Goal: Task Accomplishment & Management: Use online tool/utility

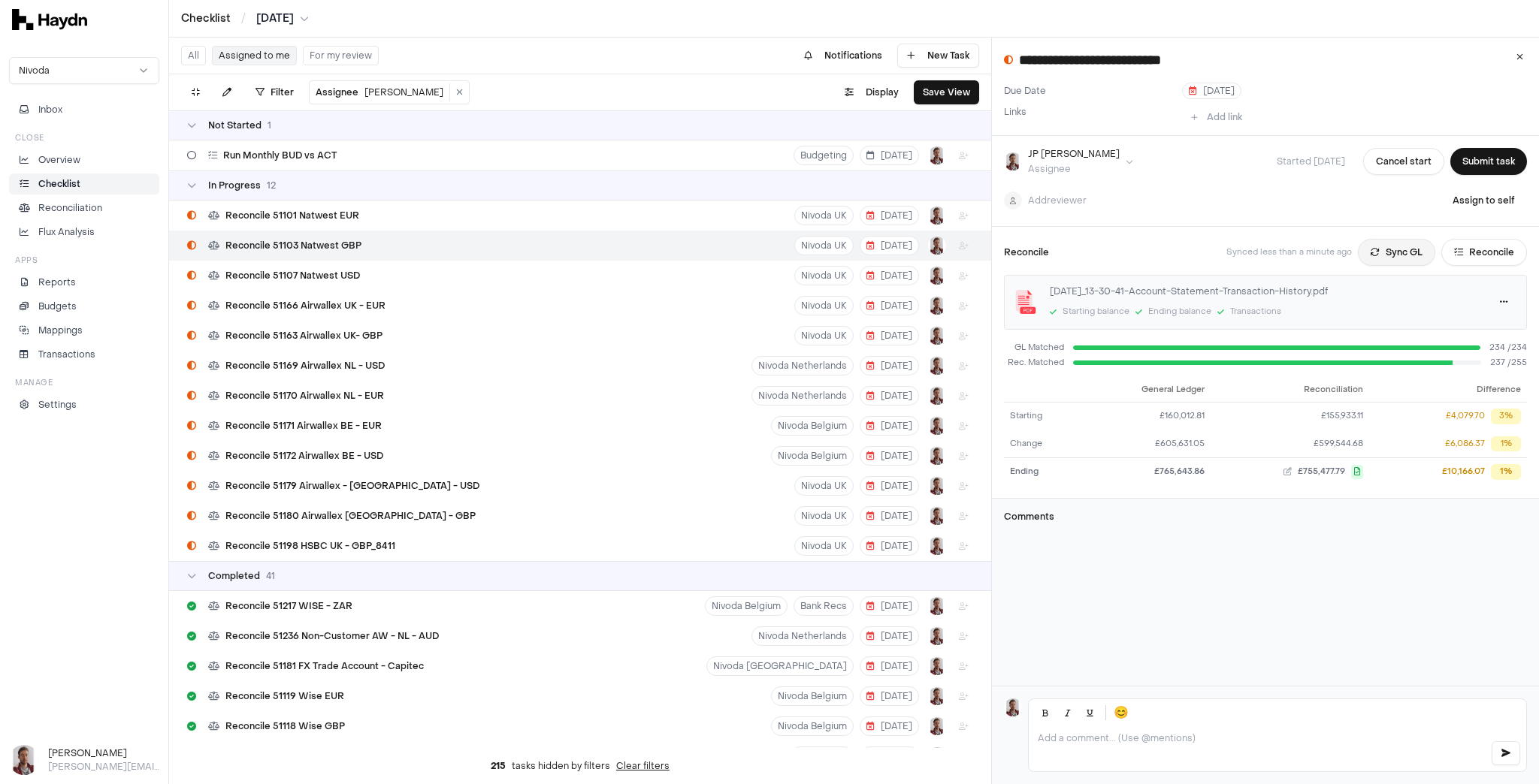
click at [1375, 251] on button "Sync GL" at bounding box center [1397, 252] width 77 height 27
click at [279, 13] on html "Checklist / [DATE] Nivoda Inbox Close Overview Checklist Reconciliation Flux An…" at bounding box center [769, 392] width 1539 height 784
click at [278, 211] on div "[DATE]" at bounding box center [285, 211] width 89 height 21
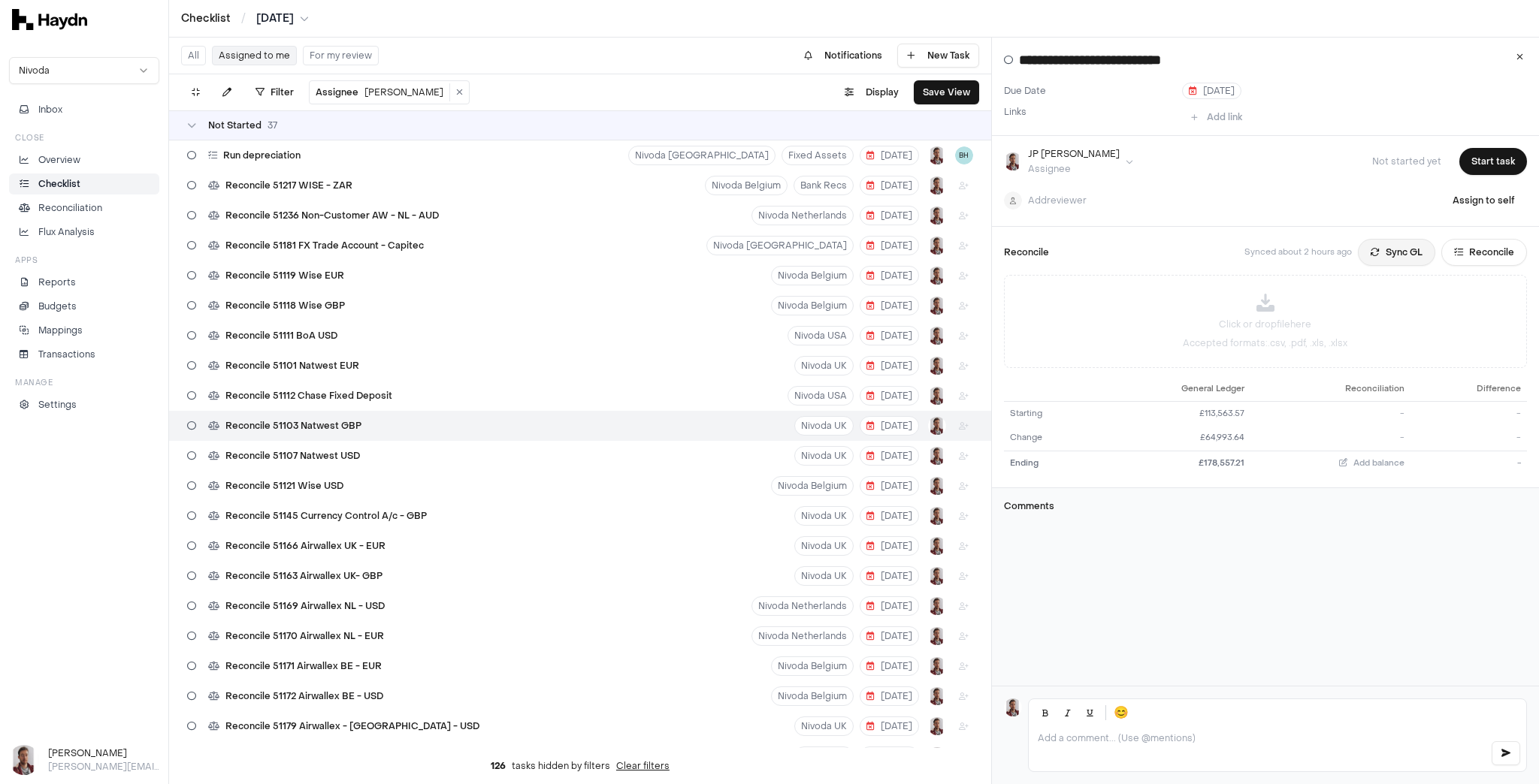
click at [1377, 251] on button "Sync GL" at bounding box center [1397, 252] width 77 height 27
click at [285, 20] on html "Checklist / [DATE] Nivoda Inbox Close Overview Checklist Reconciliation Flux An…" at bounding box center [769, 392] width 1539 height 784
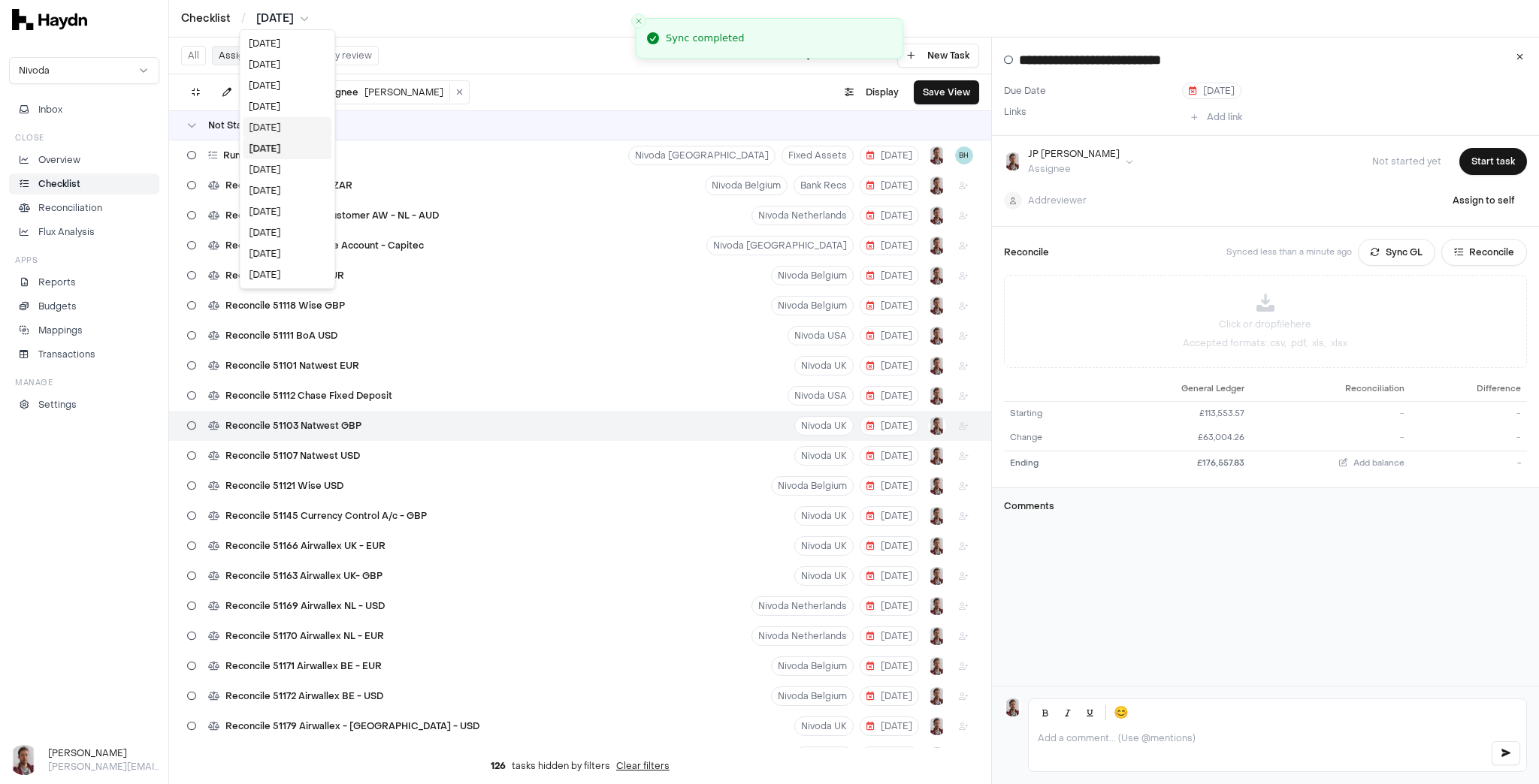
click at [267, 126] on div "[DATE]" at bounding box center [287, 127] width 89 height 21
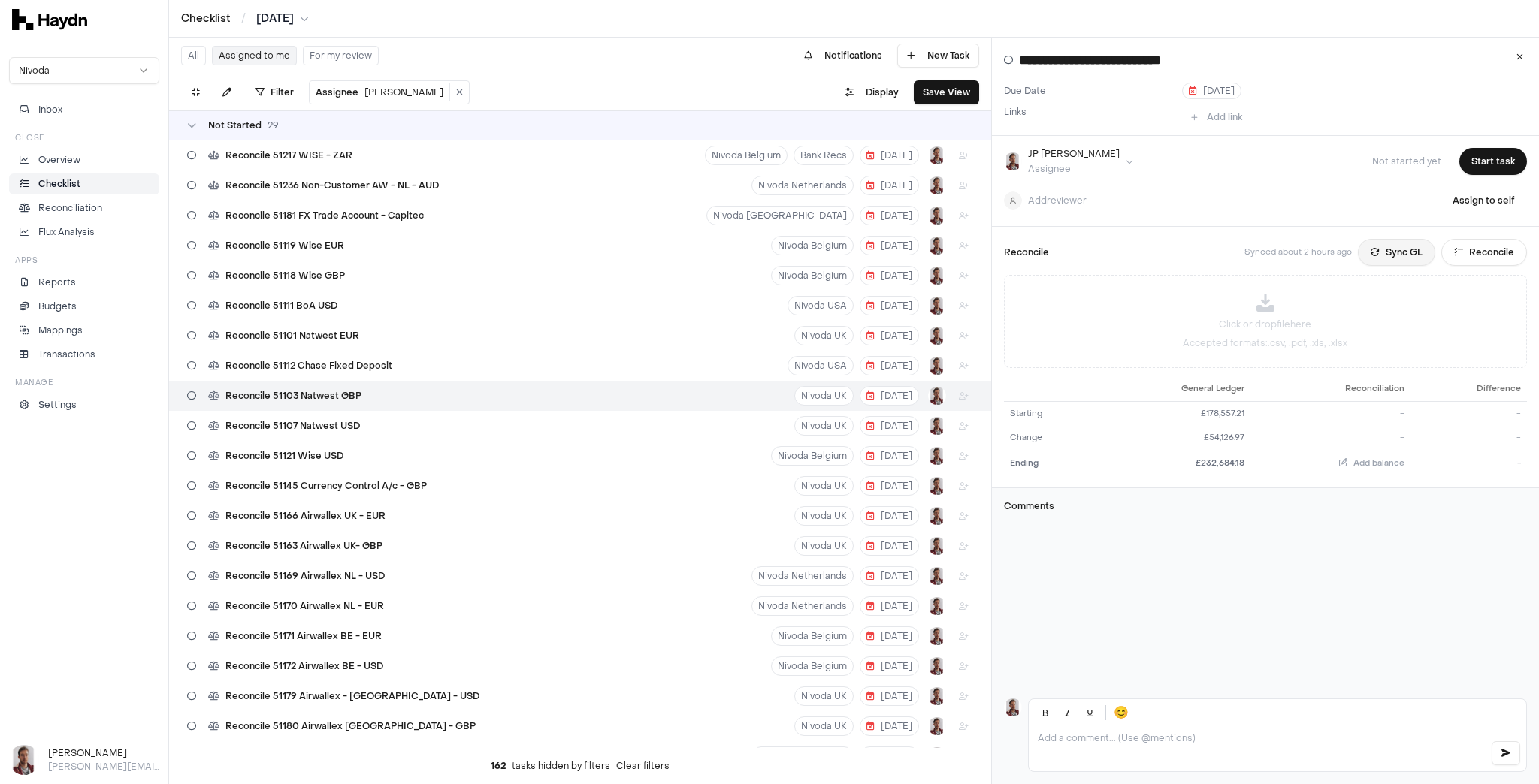
click at [1380, 256] on button "Sync GL" at bounding box center [1397, 252] width 77 height 27
click at [284, 17] on html "Checklist / [DATE] Nivoda Inbox Close Overview Checklist Reconciliation Flux An…" at bounding box center [769, 392] width 1539 height 784
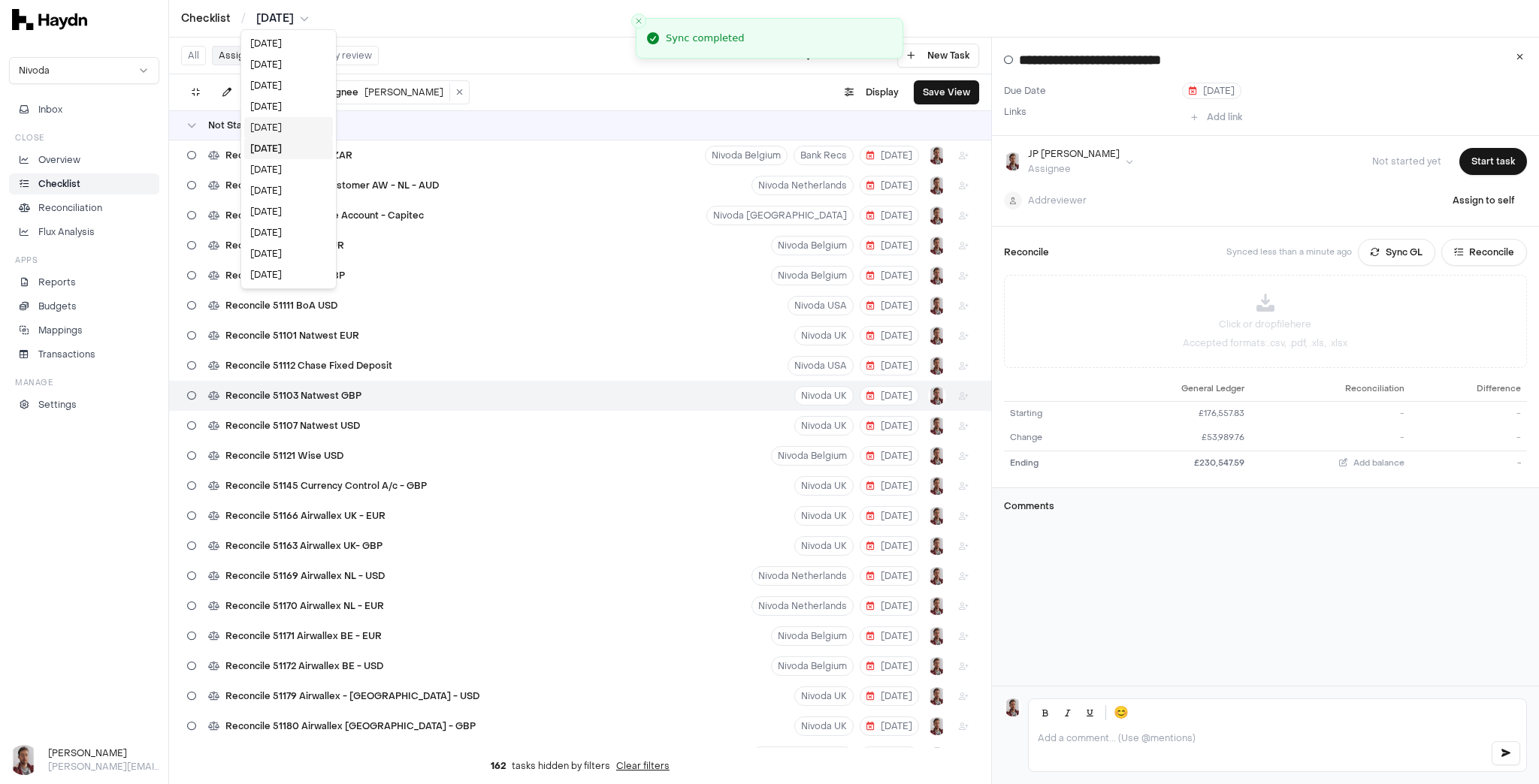
click at [283, 123] on div "[DATE]" at bounding box center [289, 127] width 89 height 21
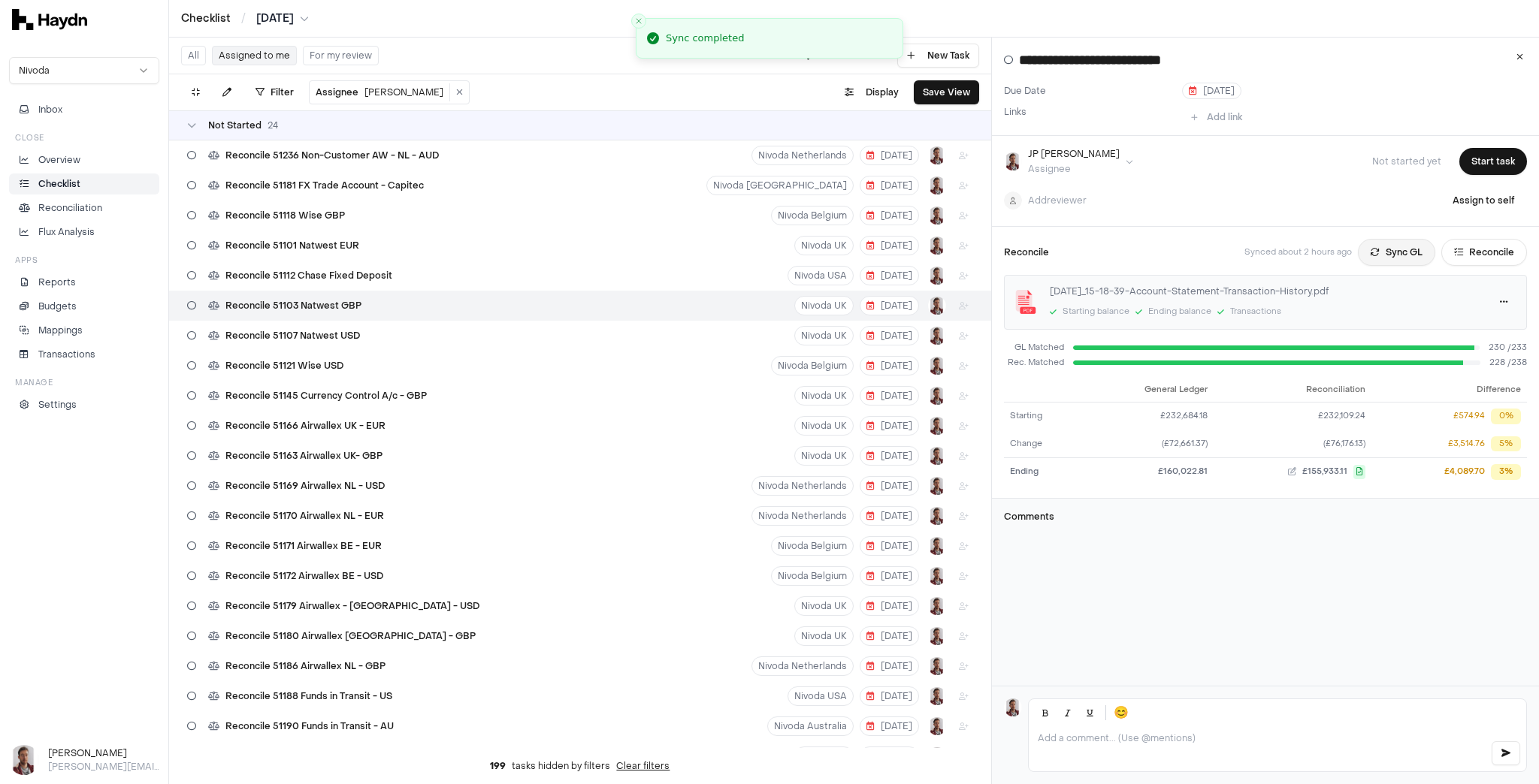
click at [1375, 250] on button "Sync GL" at bounding box center [1397, 252] width 77 height 27
click at [275, 18] on html "Checklist / [DATE] Nivoda Inbox Close Overview Checklist Reconciliation Flux An…" at bounding box center [769, 392] width 1539 height 784
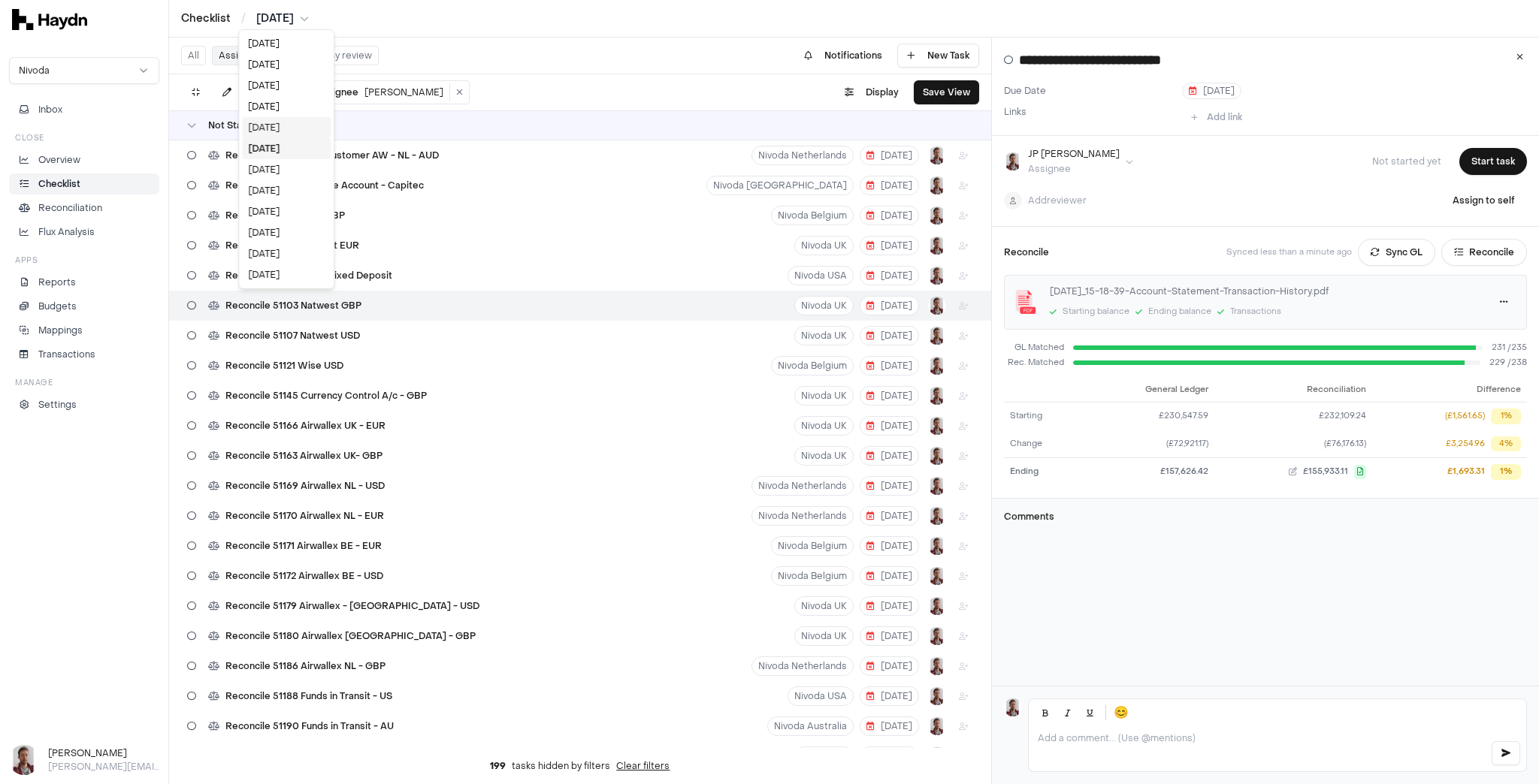
click at [275, 119] on div "[DATE]" at bounding box center [287, 127] width 89 height 21
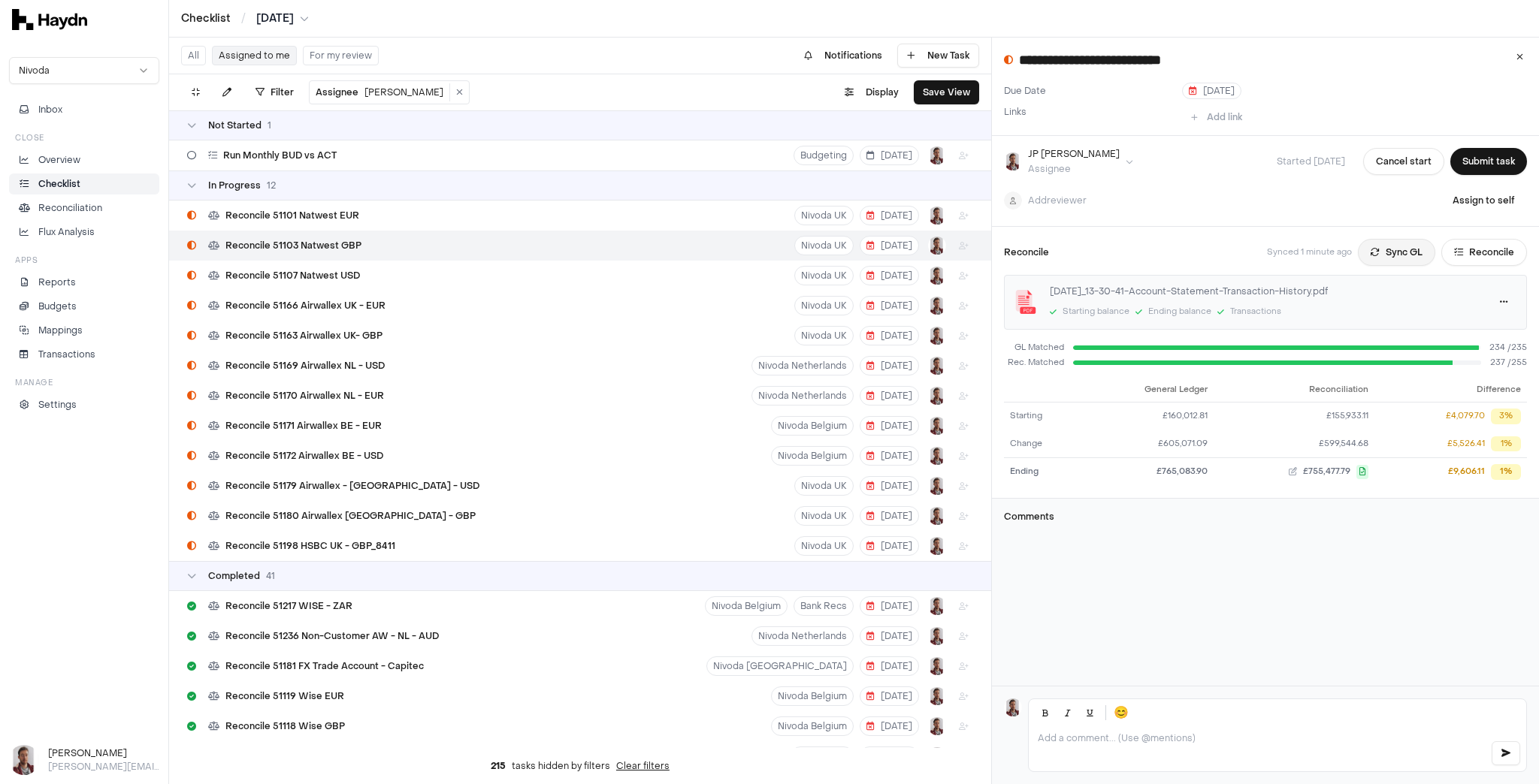
click at [1373, 253] on button "Sync GL" at bounding box center [1397, 252] width 77 height 27
click at [80, 201] on p "Reconciliation" at bounding box center [70, 208] width 64 height 14
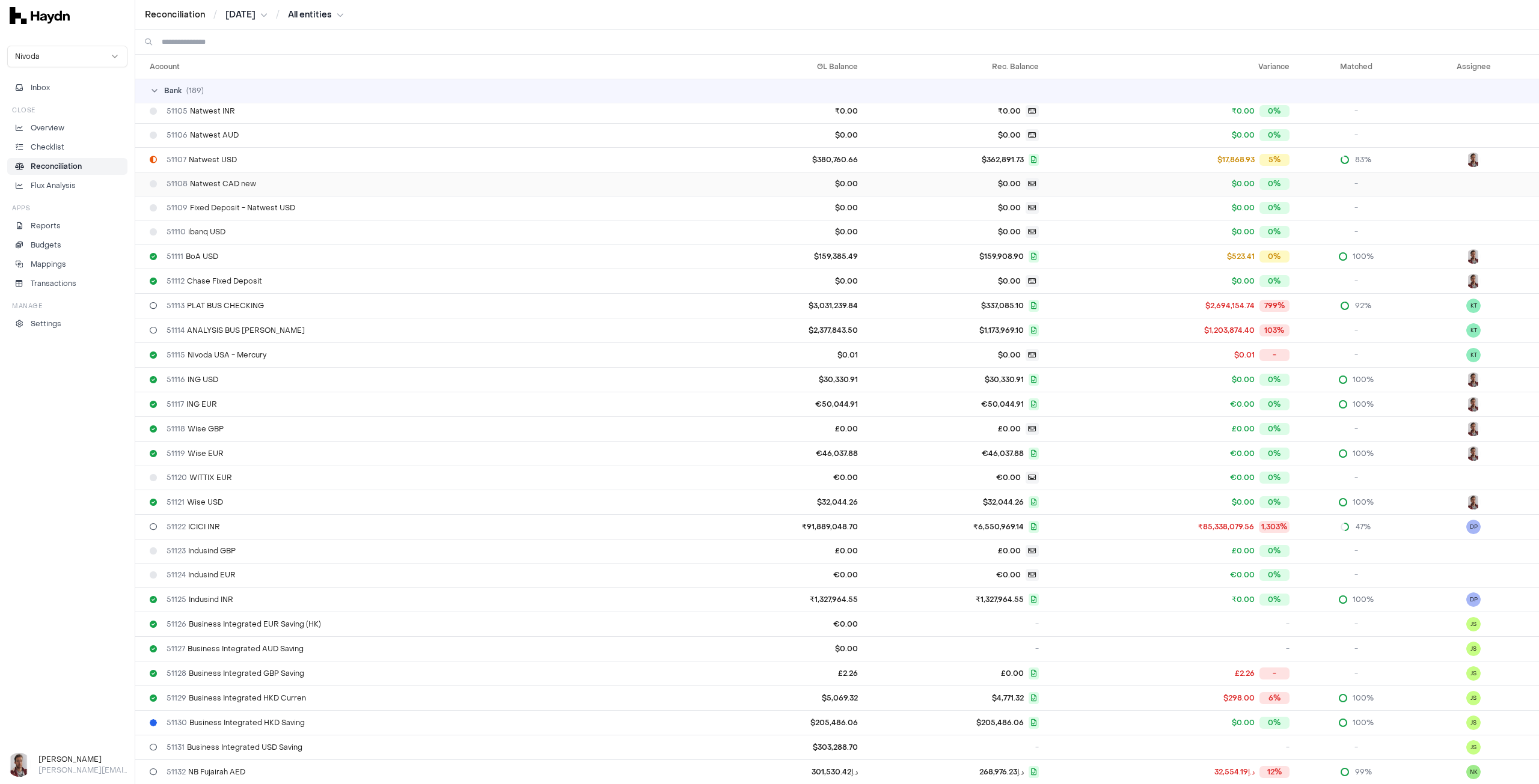
scroll to position [120, 0]
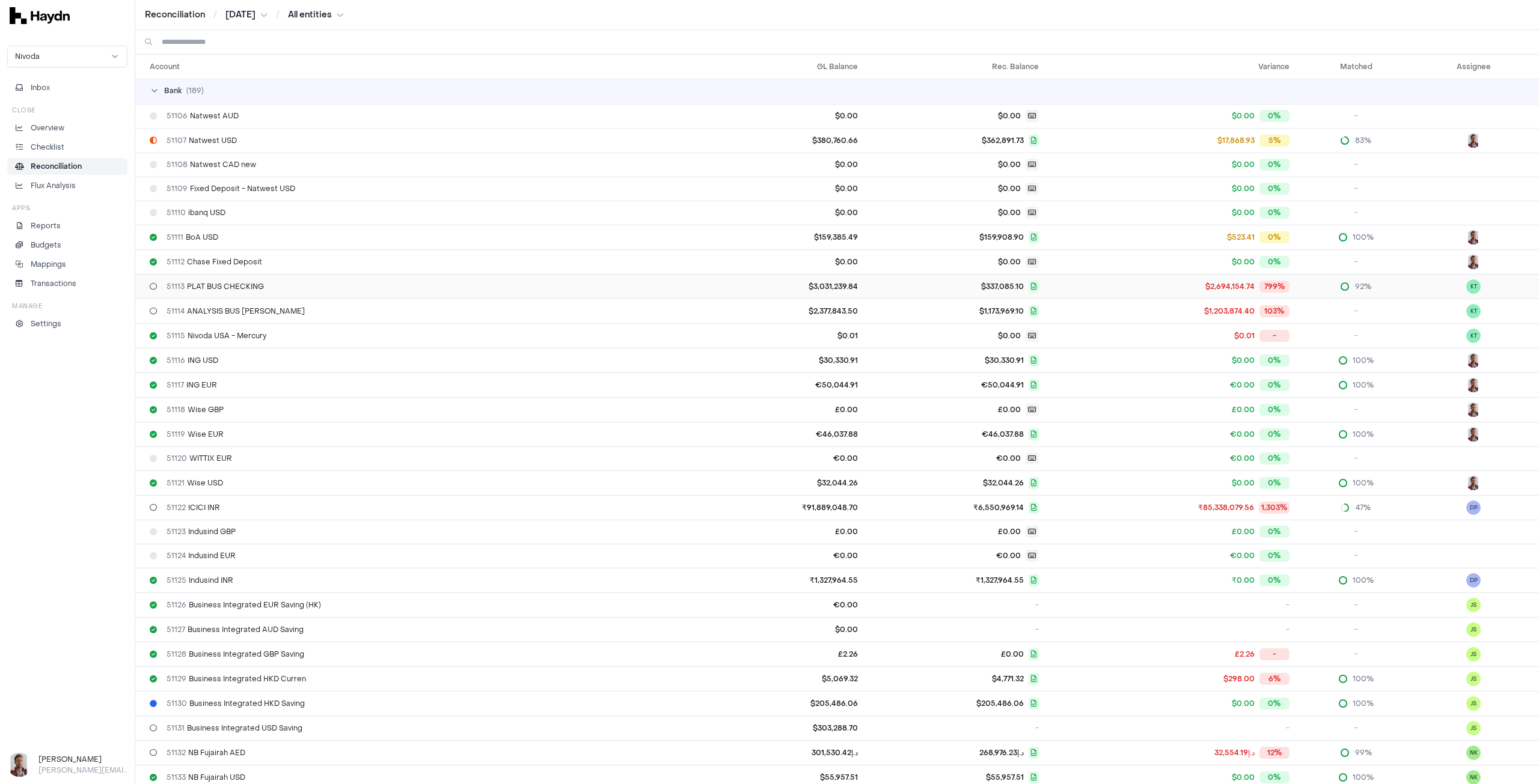
click at [258, 287] on span "51113 PLAT BUS CHECKING" at bounding box center [215, 287] width 97 height 10
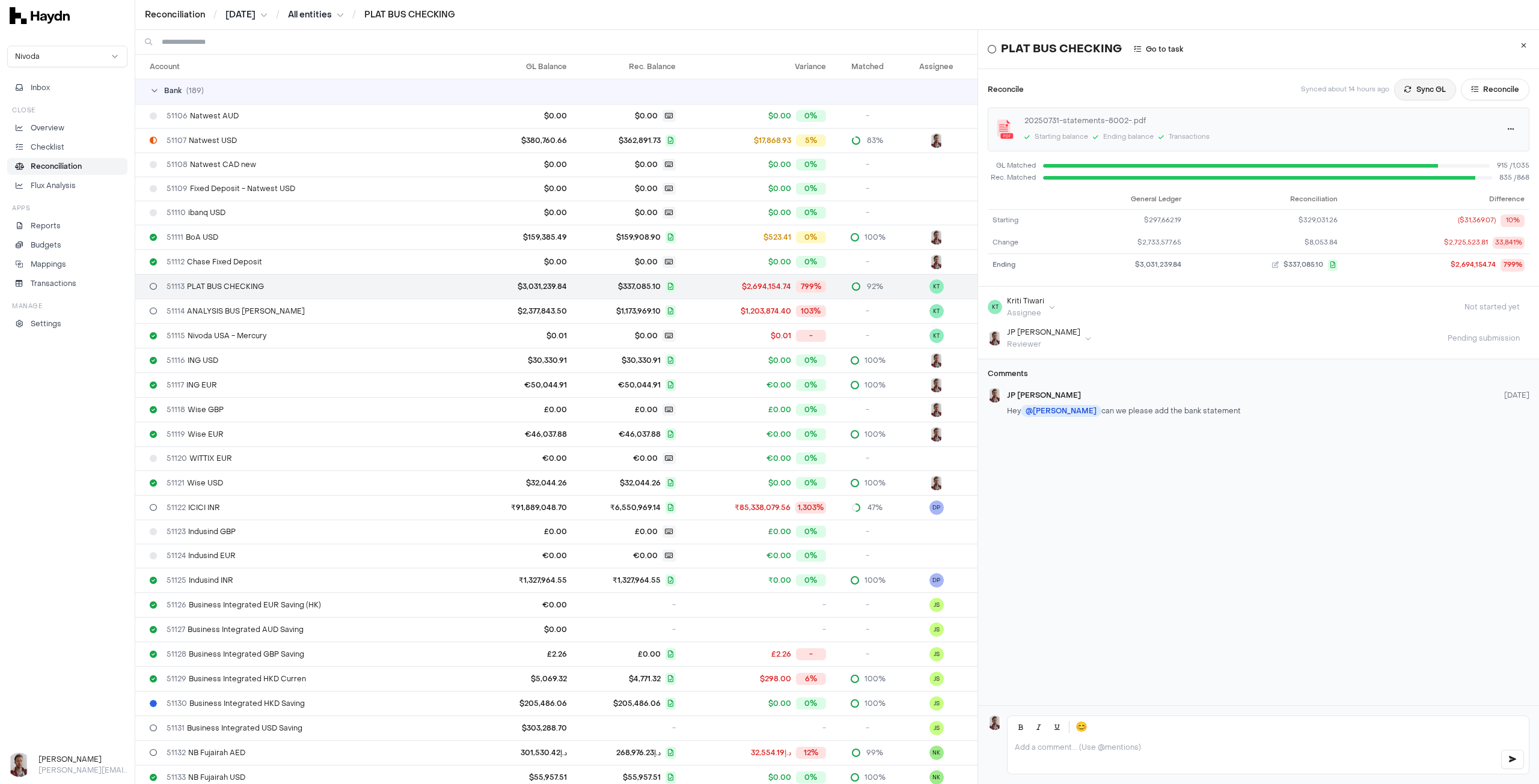
click at [1230, 91] on button "Sync GL" at bounding box center [1424, 89] width 62 height 21
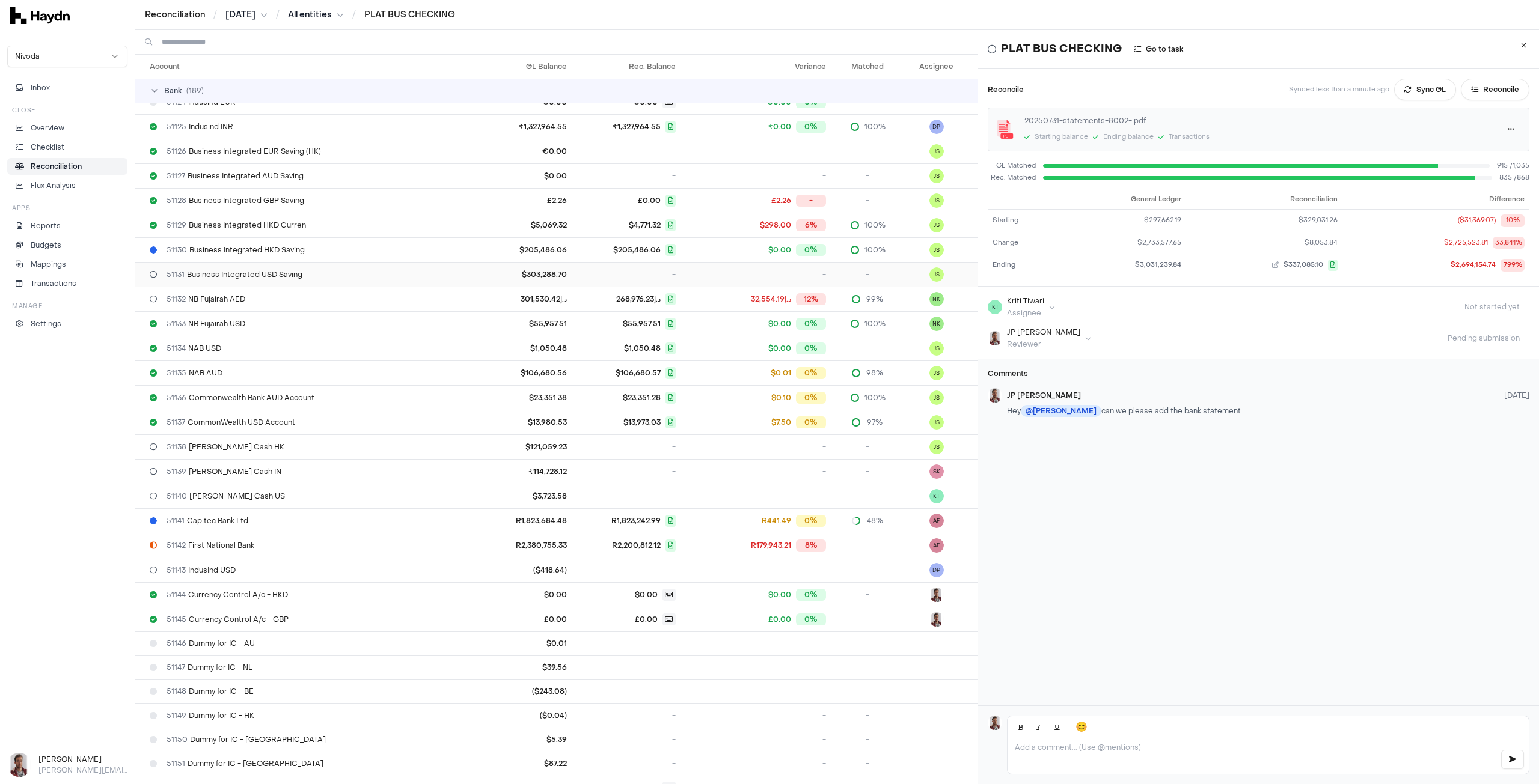
scroll to position [601, 0]
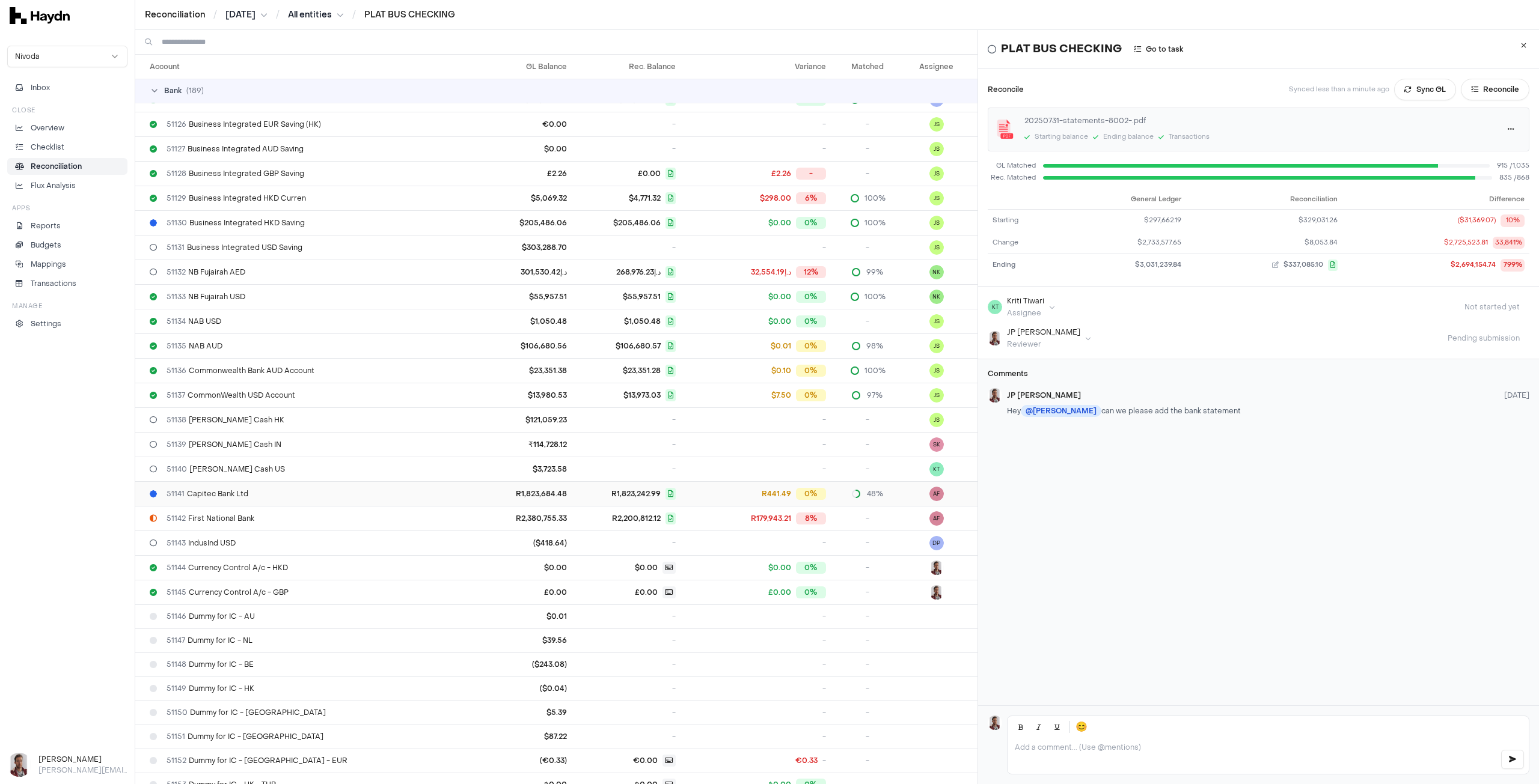
click at [227, 489] on span "51141 Capitec Bank Ltd" at bounding box center [207, 494] width 81 height 10
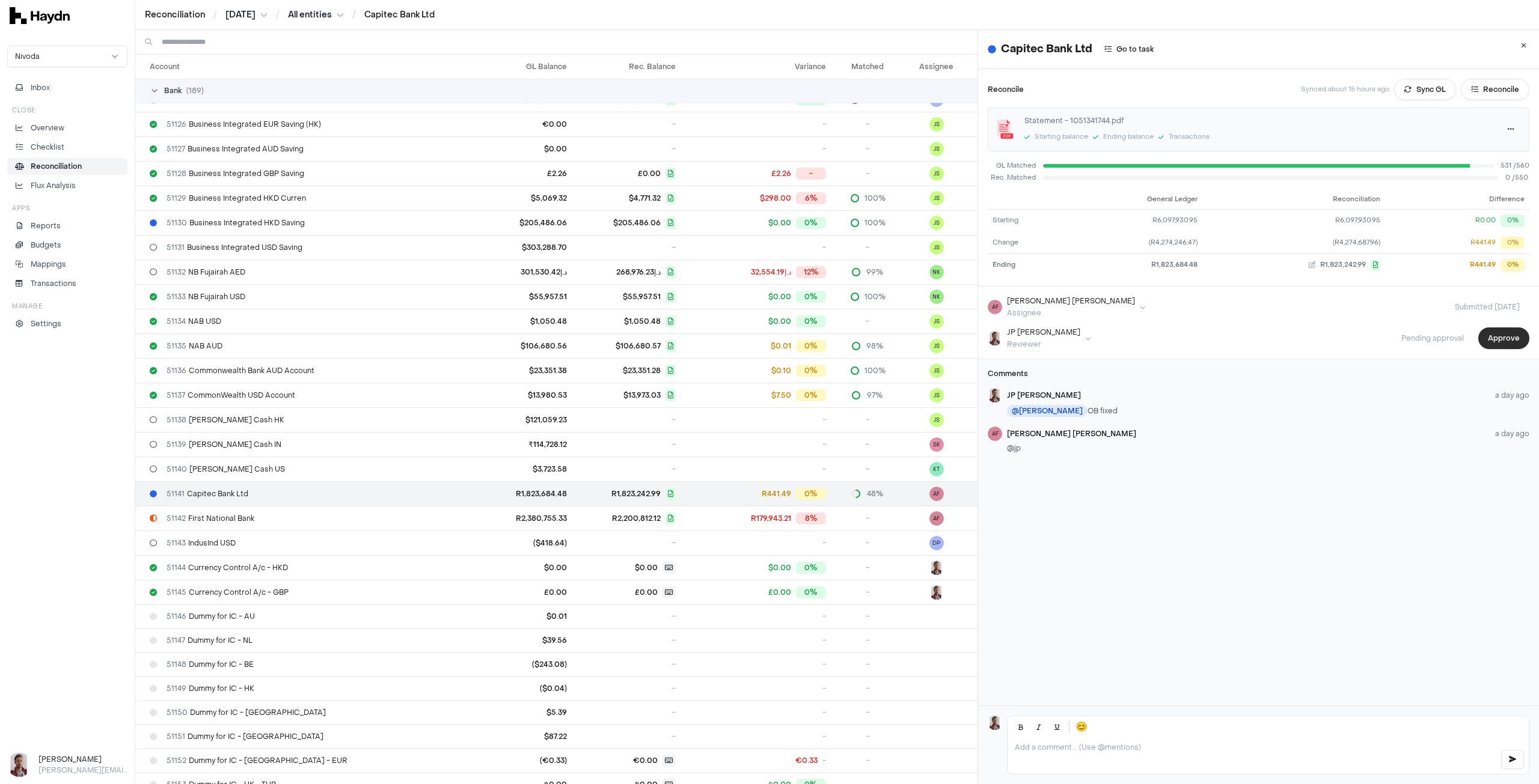
click at [1230, 339] on button "Approve" at bounding box center [1503, 338] width 51 height 21
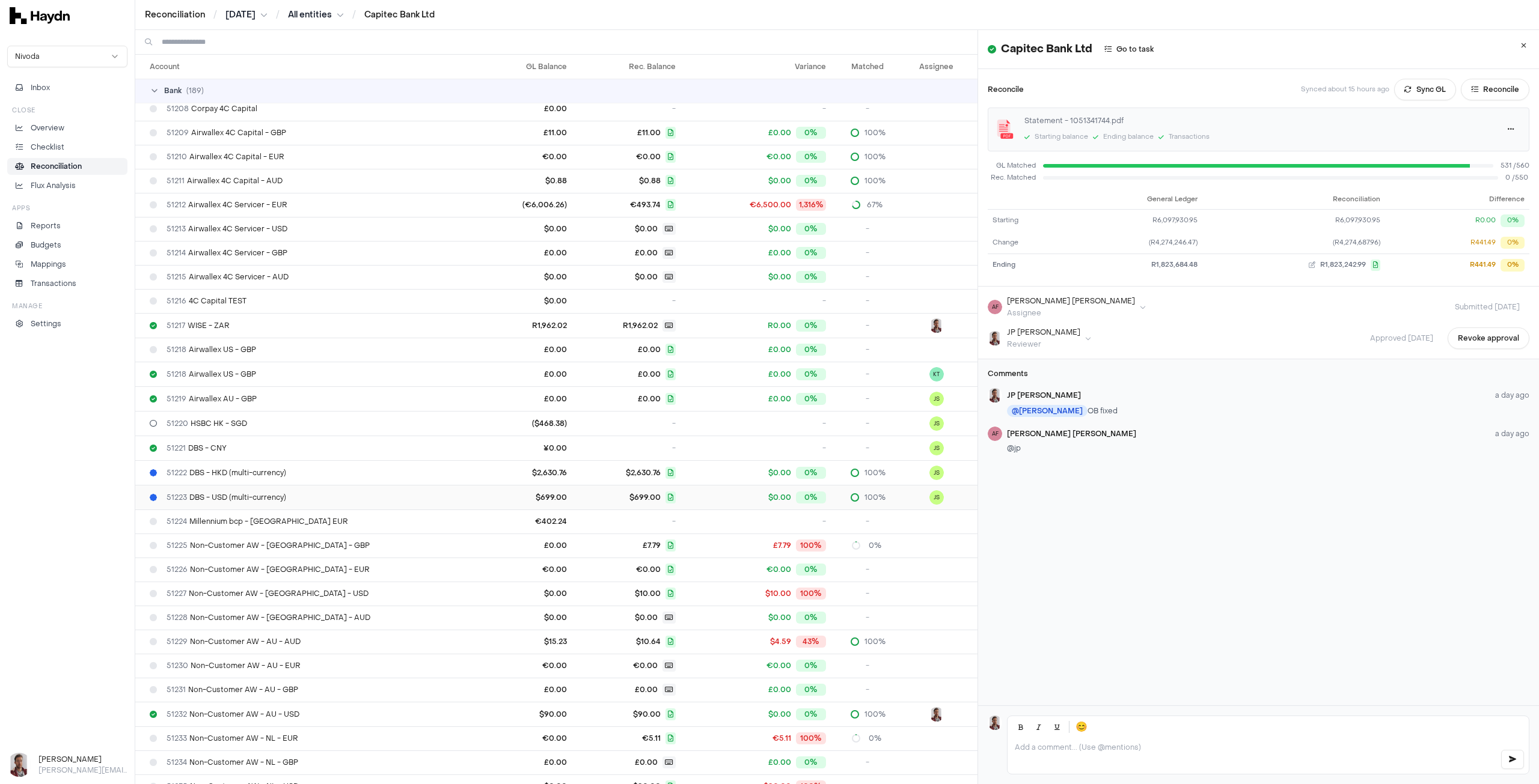
scroll to position [2644, 0]
click at [277, 492] on span "51223 DBS - USD (multi-currency)" at bounding box center [226, 497] width 119 height 10
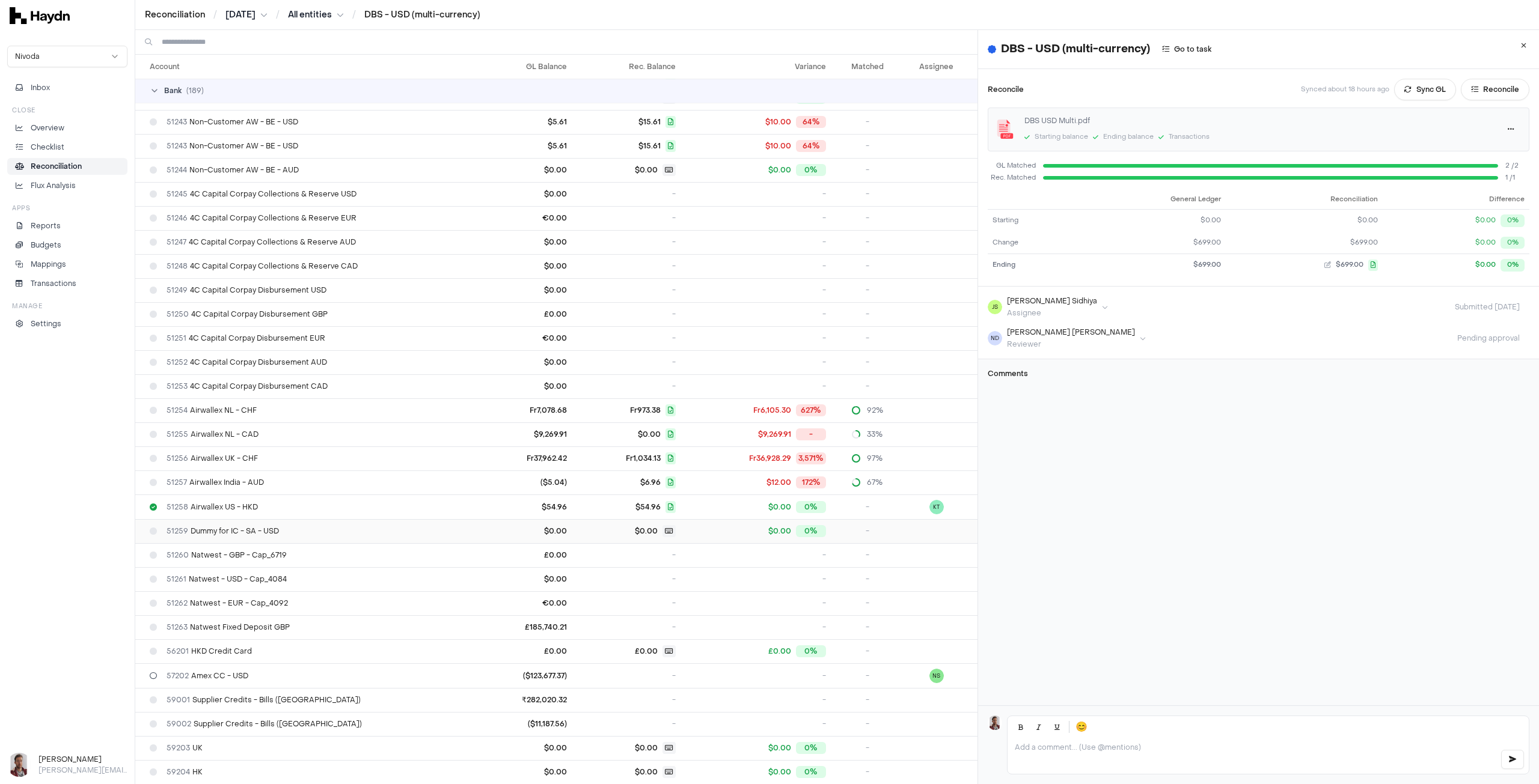
scroll to position [3546, 0]
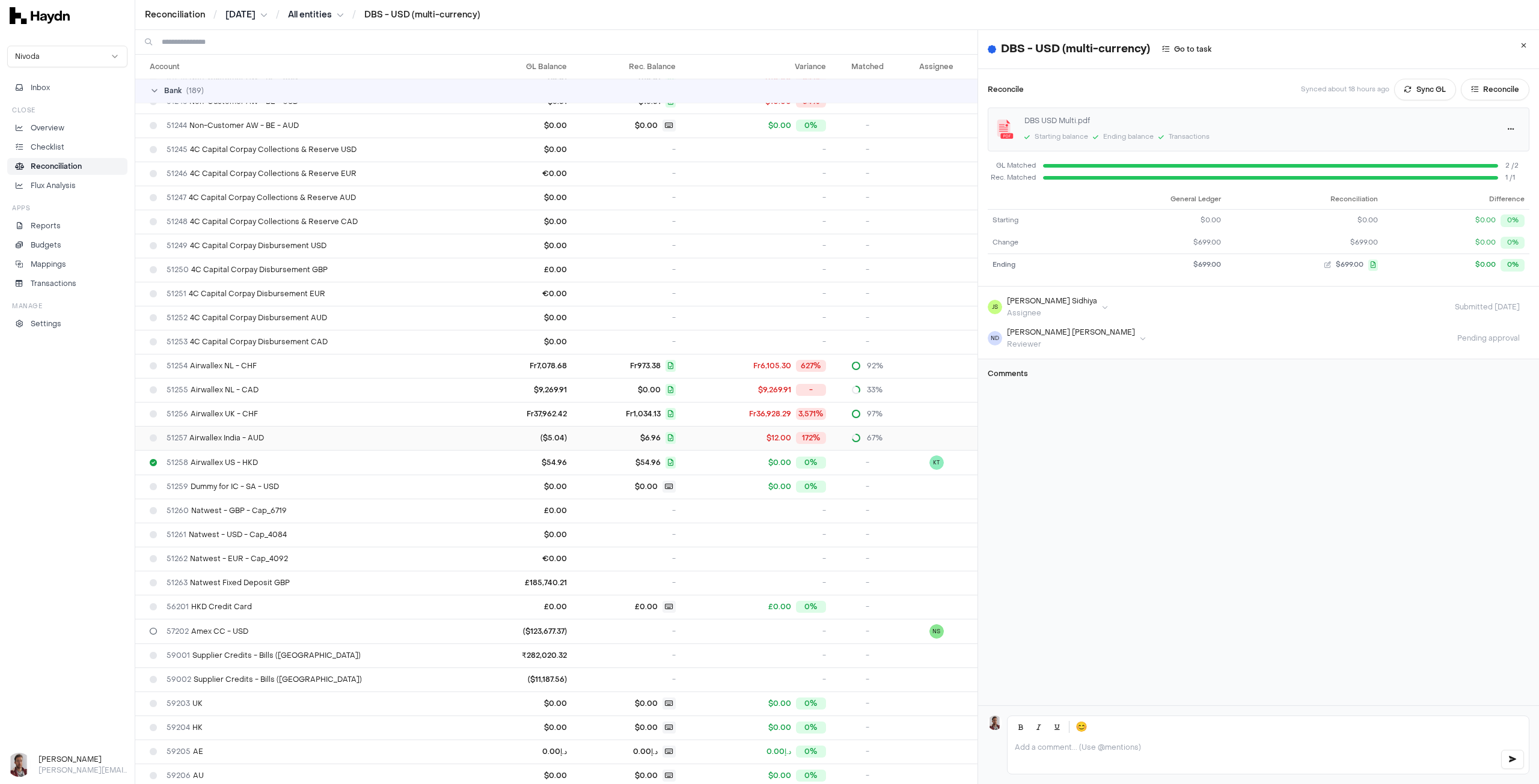
click at [255, 433] on span "51257 Airwallex India - AUD" at bounding box center [215, 438] width 97 height 10
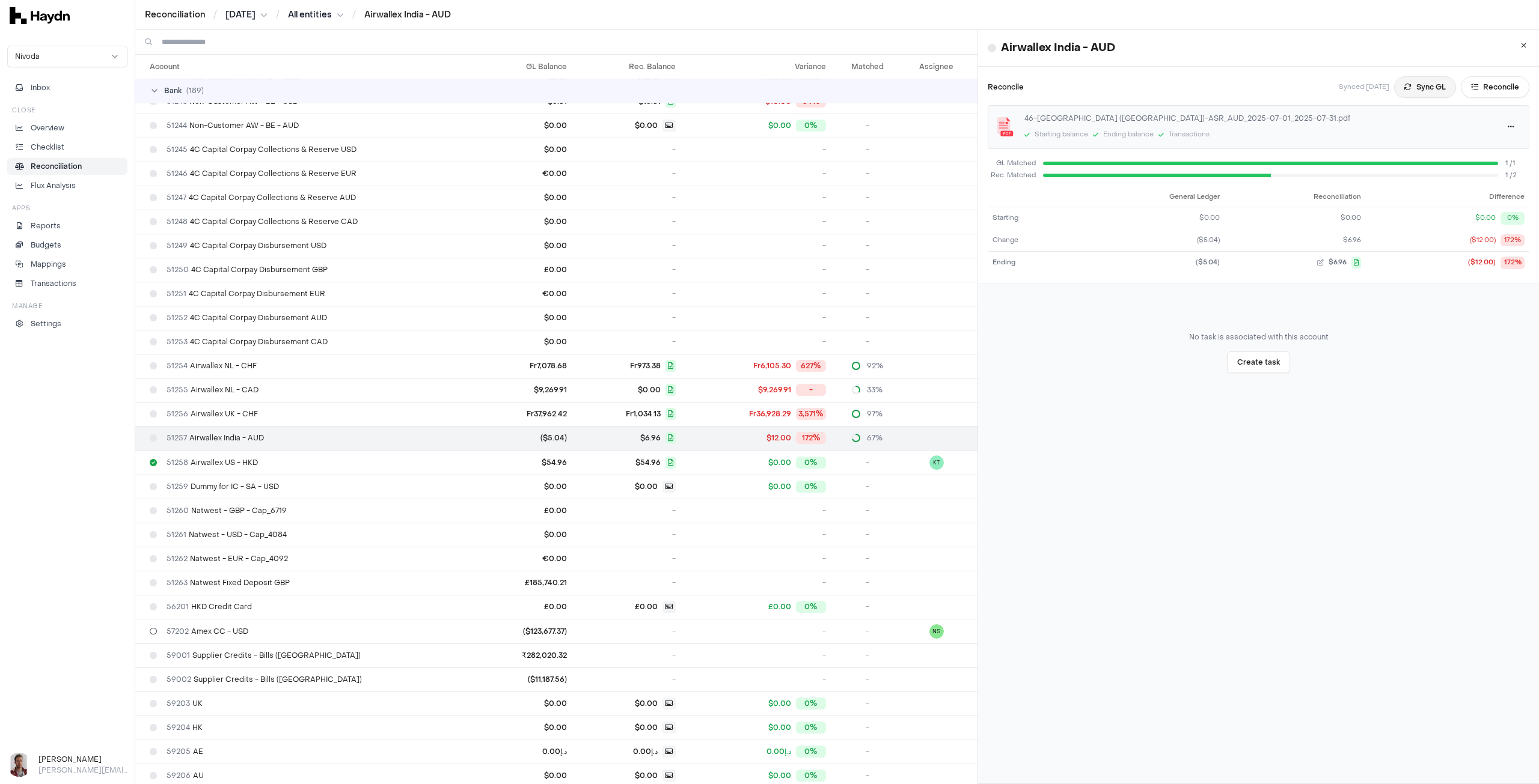
click at [1230, 86] on button "Sync GL" at bounding box center [1424, 87] width 62 height 21
click at [248, 409] on span "51256 Airwallex UK - CHF" at bounding box center [212, 414] width 91 height 10
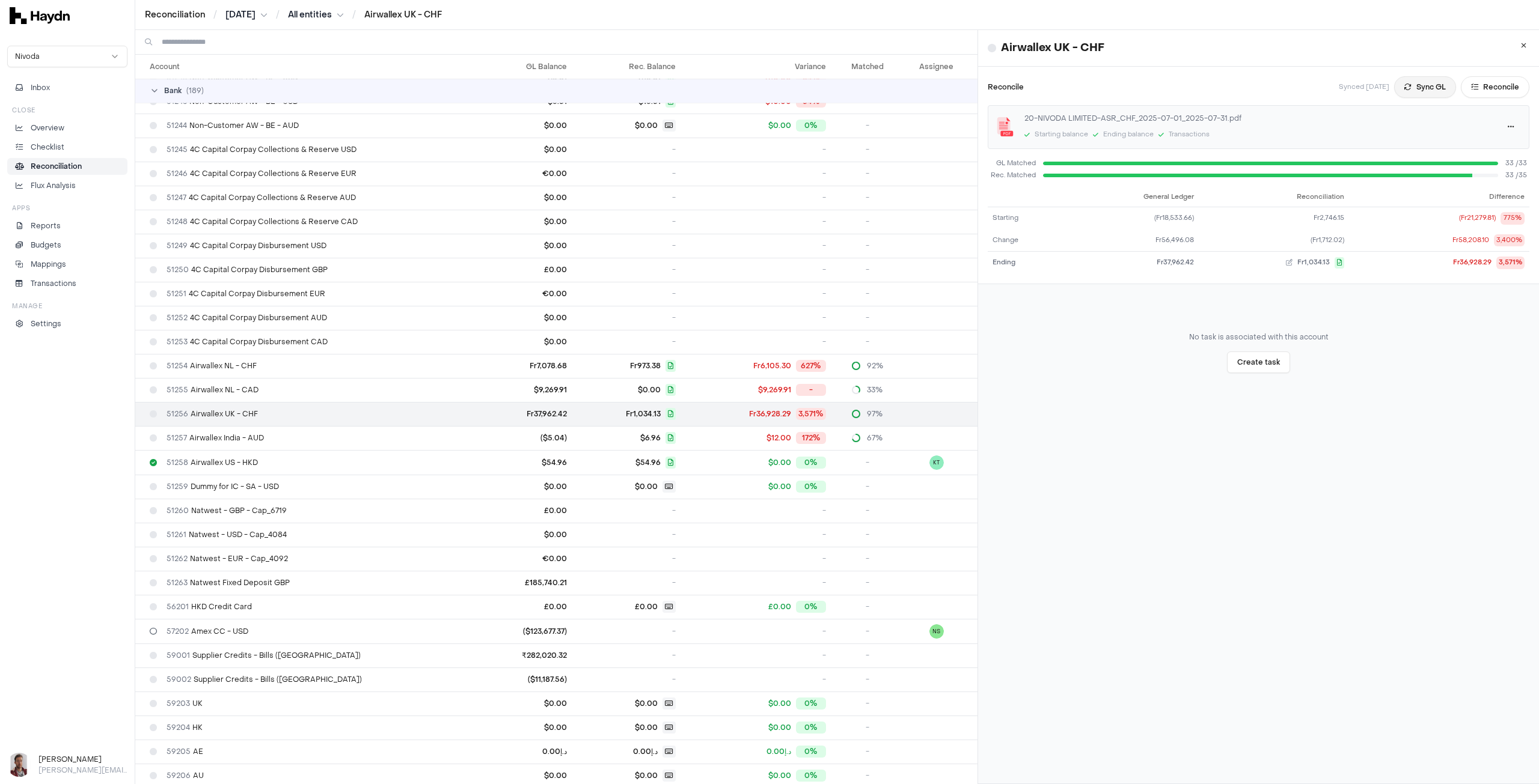
click at [1230, 94] on button "Sync GL" at bounding box center [1424, 87] width 62 height 21
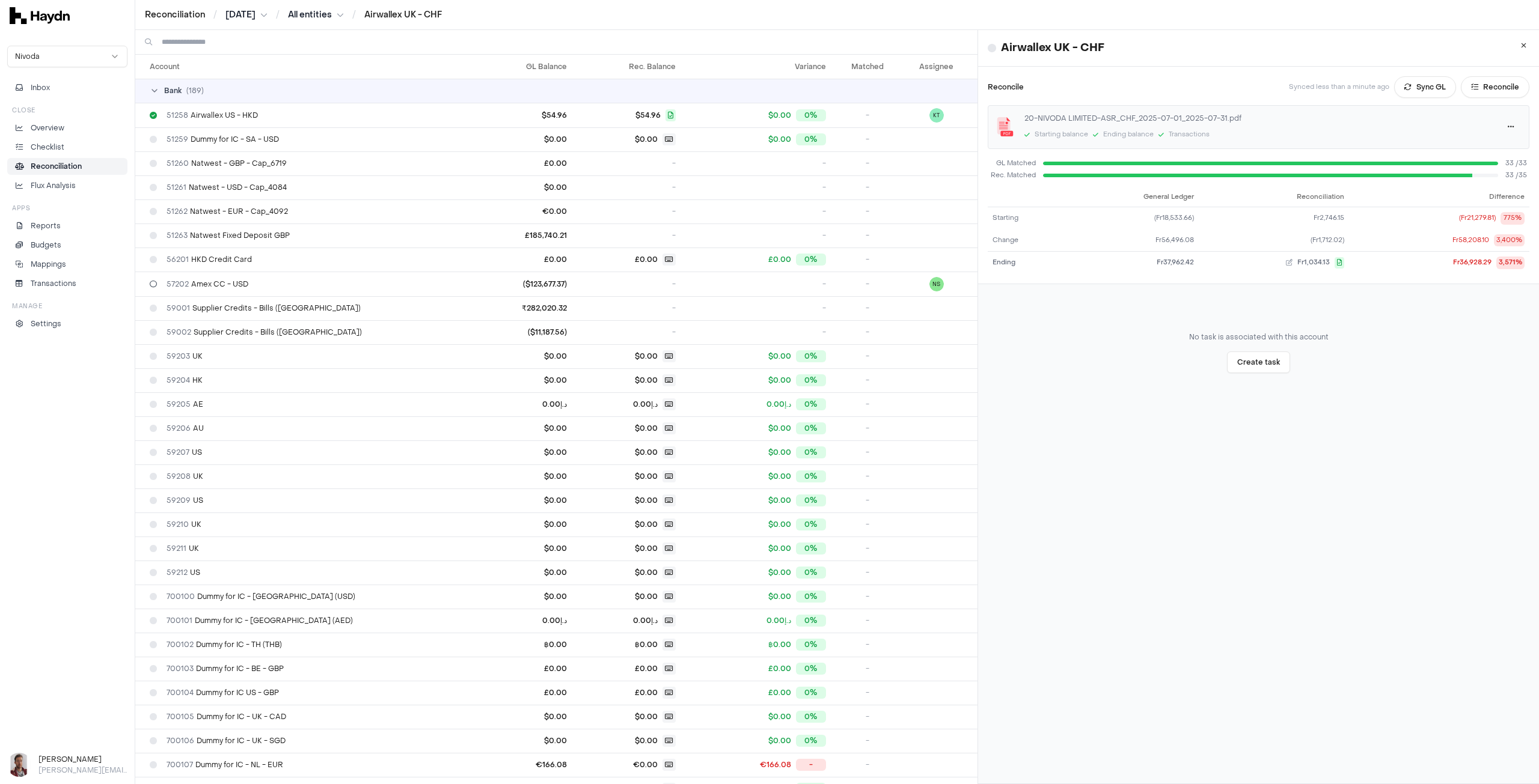
scroll to position [3713, 0]
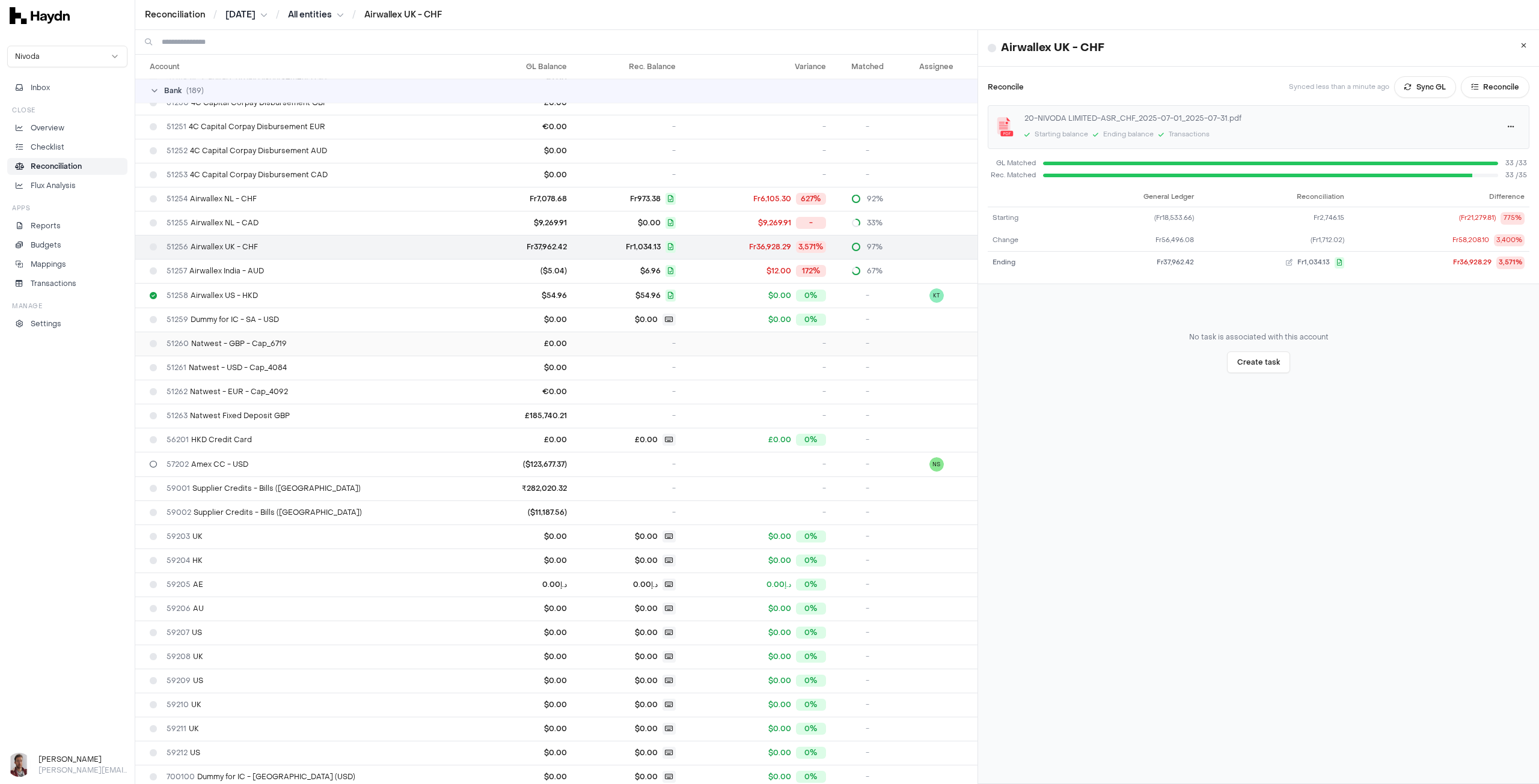
click at [262, 339] on span "51260 Natwest - GBP - Cap_6719" at bounding box center [227, 344] width 120 height 10
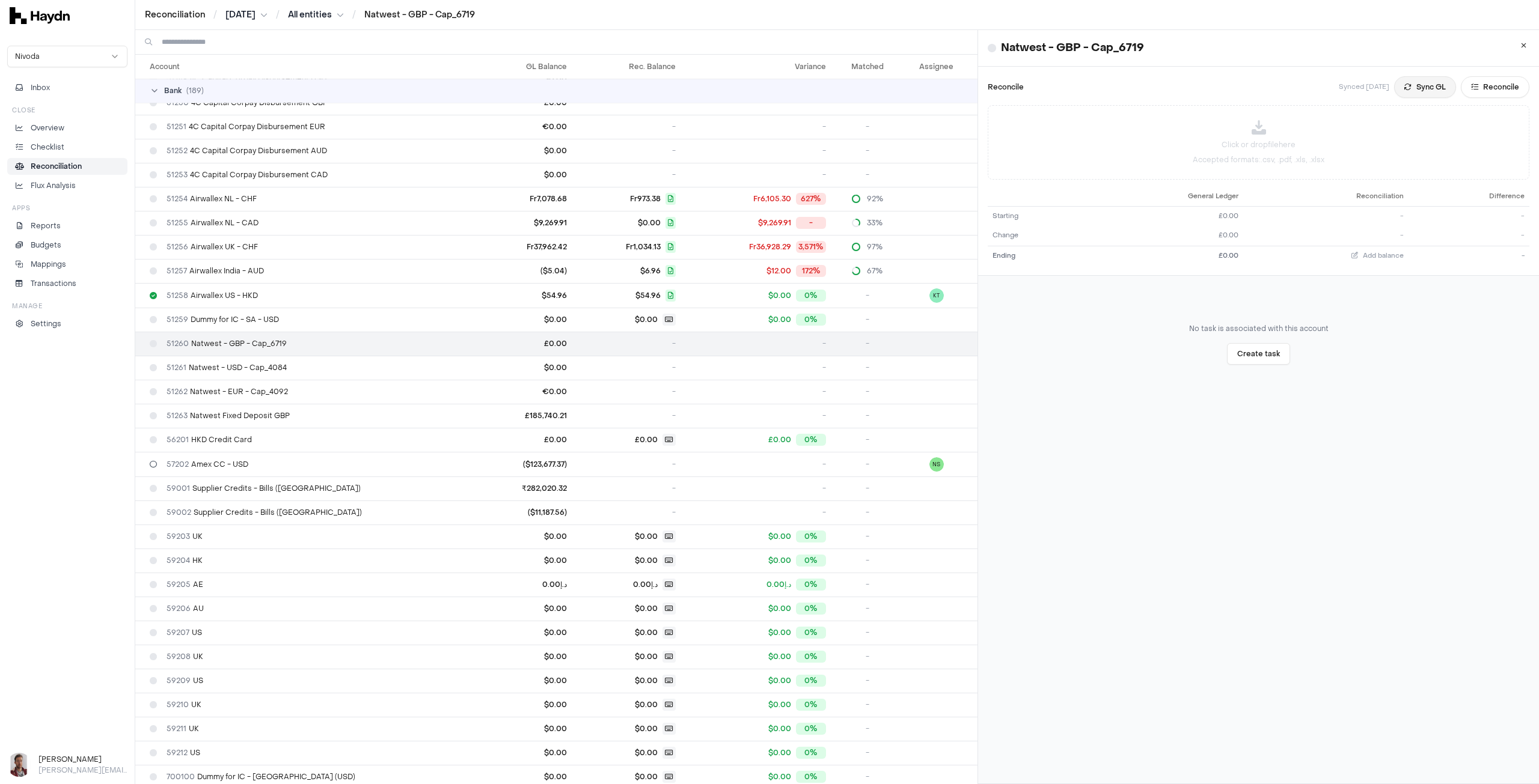
click at [1230, 89] on button "Sync GL" at bounding box center [1424, 87] width 62 height 21
click at [43, 130] on p "Overview" at bounding box center [47, 128] width 34 height 11
